Goal: Check status: Check status

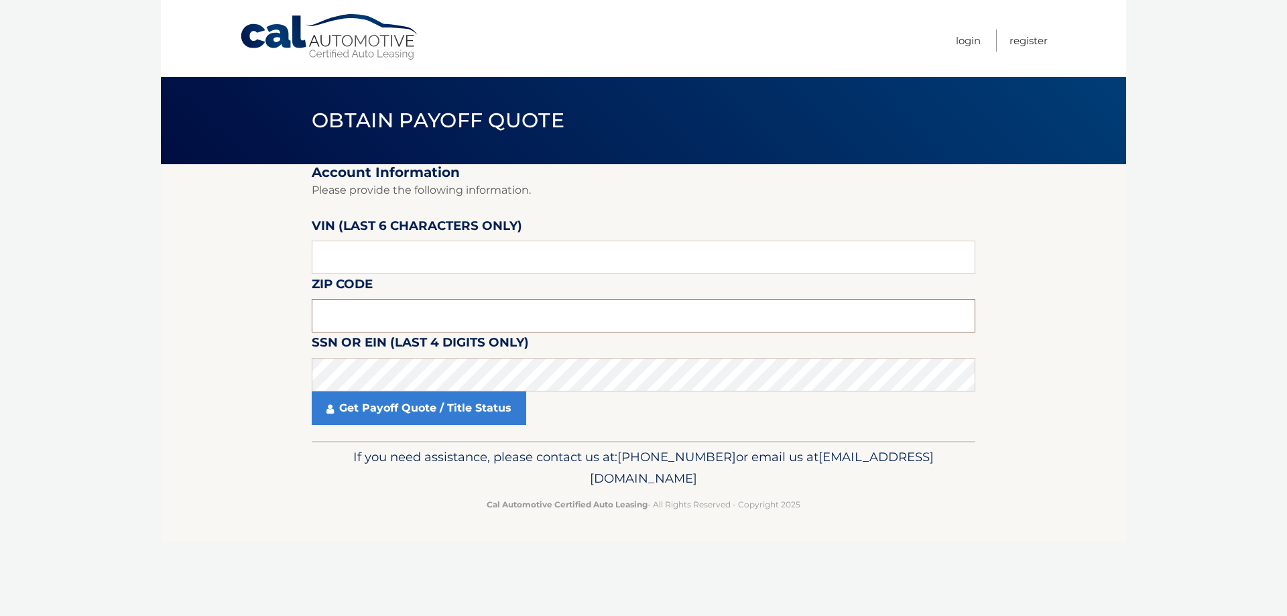
click at [381, 314] on input "text" at bounding box center [643, 316] width 663 height 34
type input "11790"
click at [369, 258] on input "text" at bounding box center [643, 258] width 663 height 34
type input "587494"
click at [365, 410] on link "Get Payoff Quote / Title Status" at bounding box center [419, 408] width 214 height 34
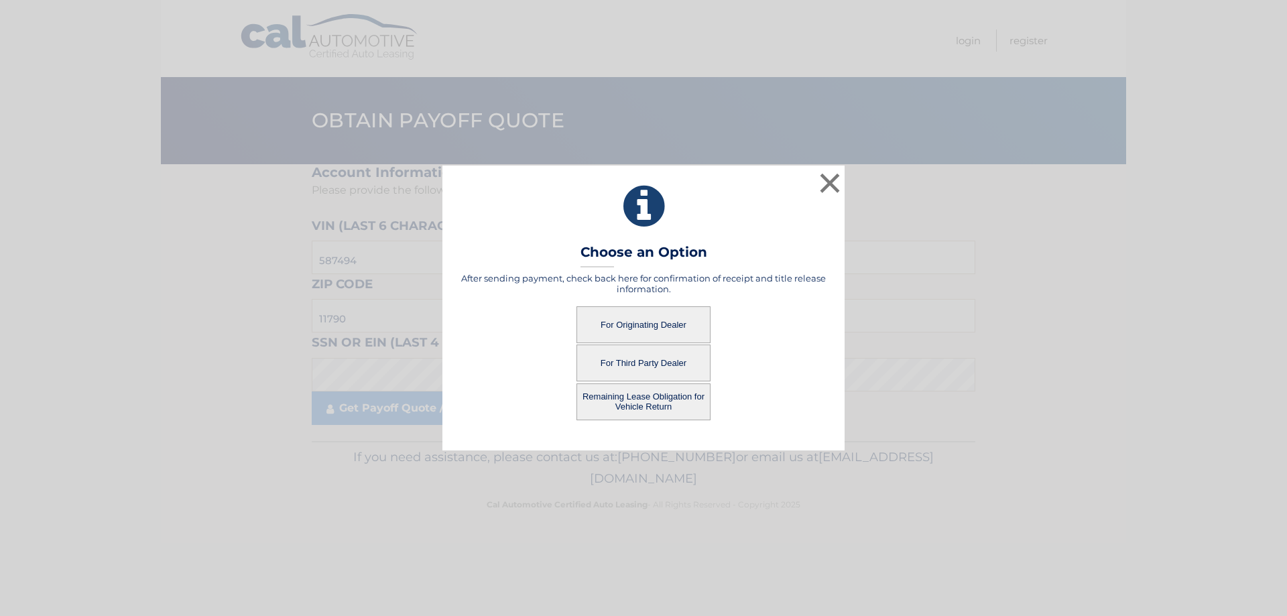
click at [631, 327] on button "For Originating Dealer" at bounding box center [643, 324] width 134 height 37
click at [638, 326] on button "For Originating Dealer" at bounding box center [643, 324] width 134 height 37
